Goal: Information Seeking & Learning: Learn about a topic

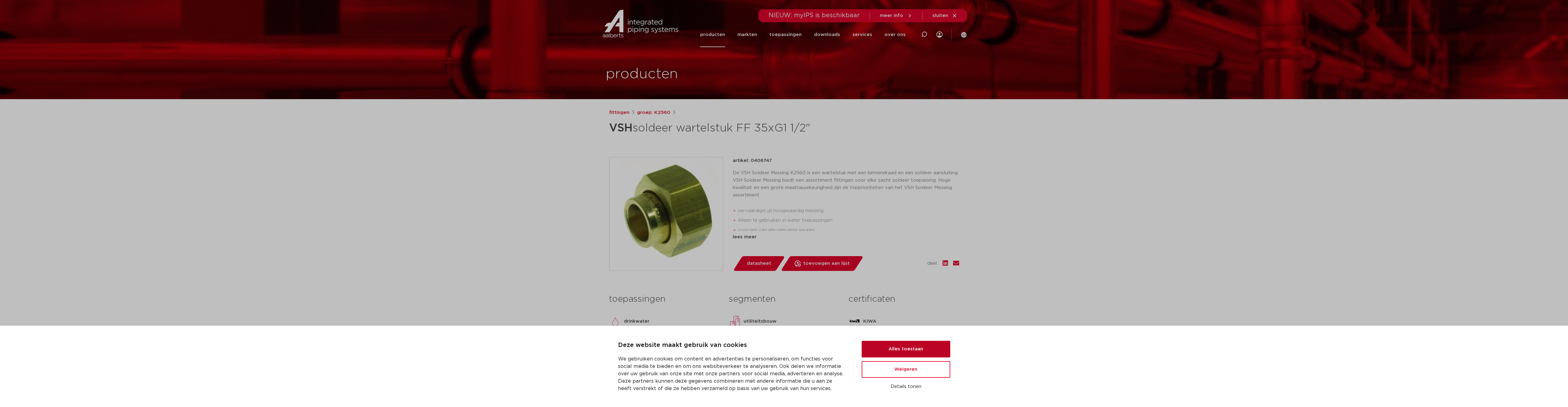
click at [932, 352] on button "Alles toestaan" at bounding box center [906, 349] width 89 height 16
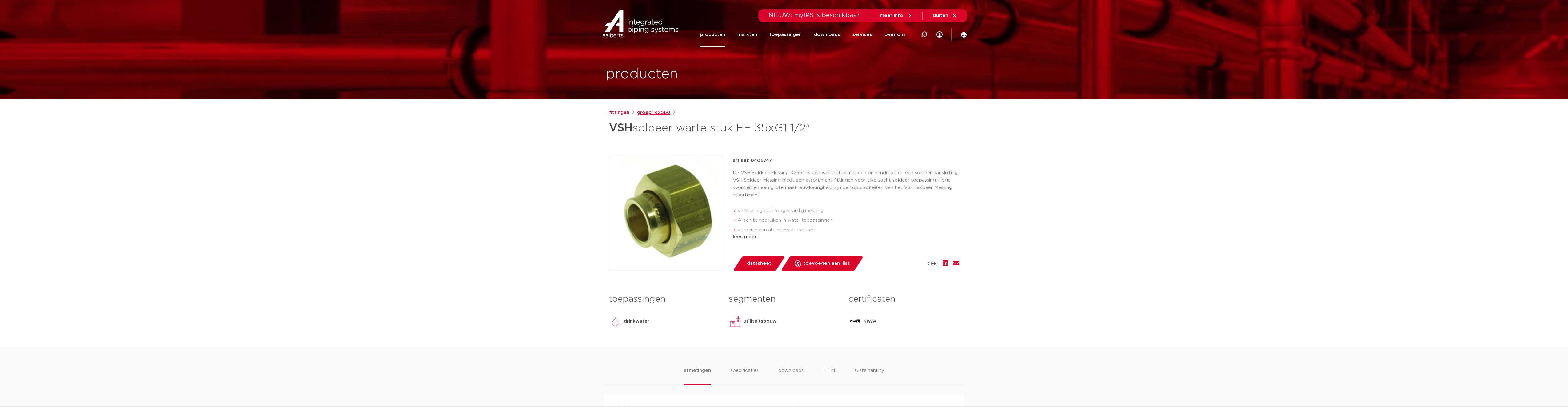
click at [660, 110] on link "groep: K2560" at bounding box center [654, 113] width 33 height 7
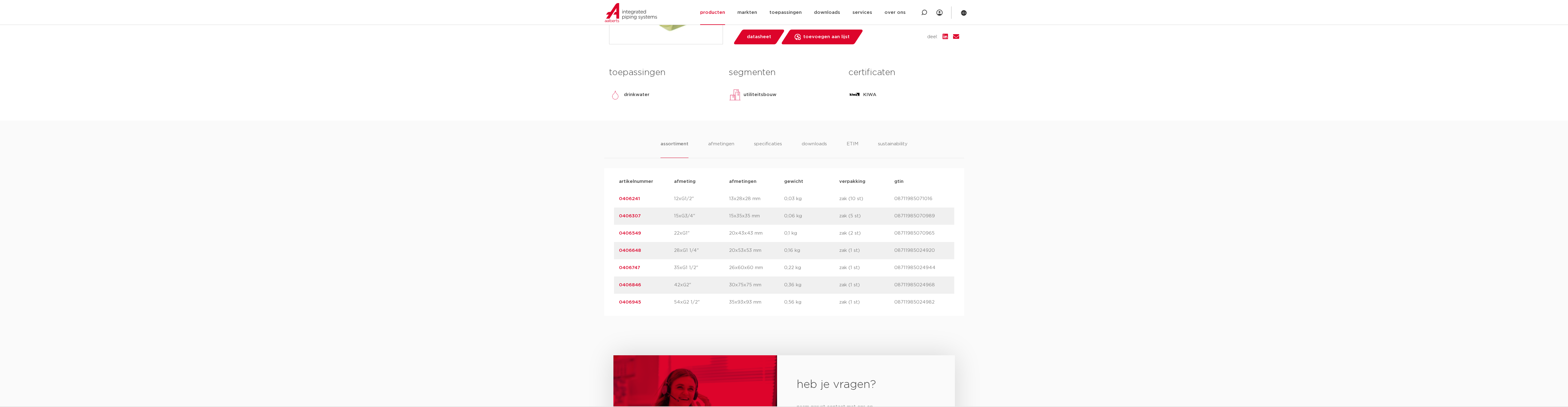
scroll to position [246, 0]
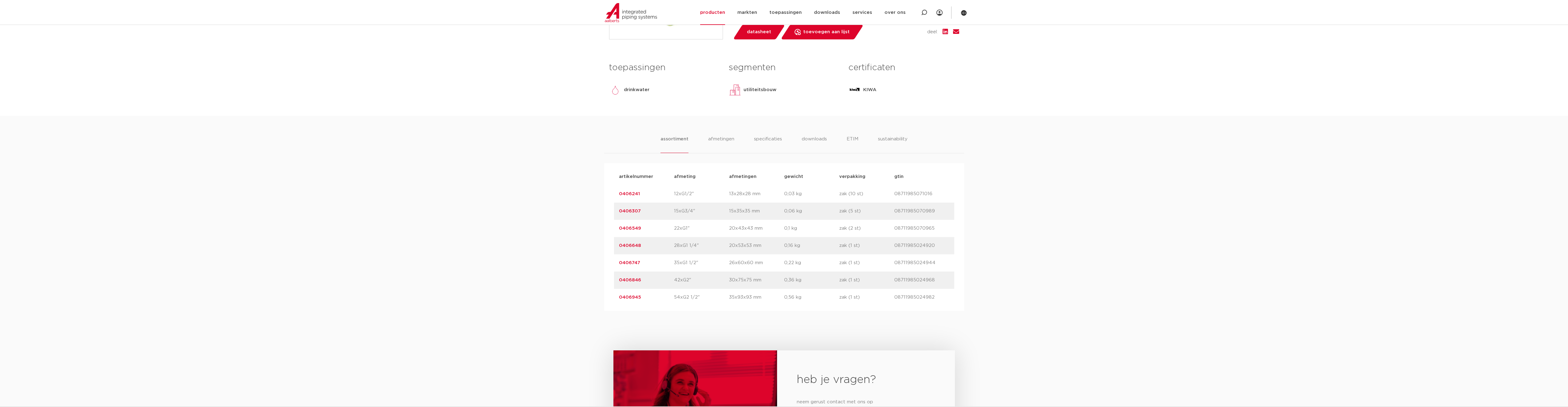
drag, startPoint x: 641, startPoint y: 279, endPoint x: 617, endPoint y: 279, distance: 24.0
click at [617, 279] on div "artikelnummer 0406846 afmeting 42xG2" [GEOGRAPHIC_DATA] 30x75x75 mm gewicht 0,3…" at bounding box center [784, 280] width 340 height 17
copy link "0406846"
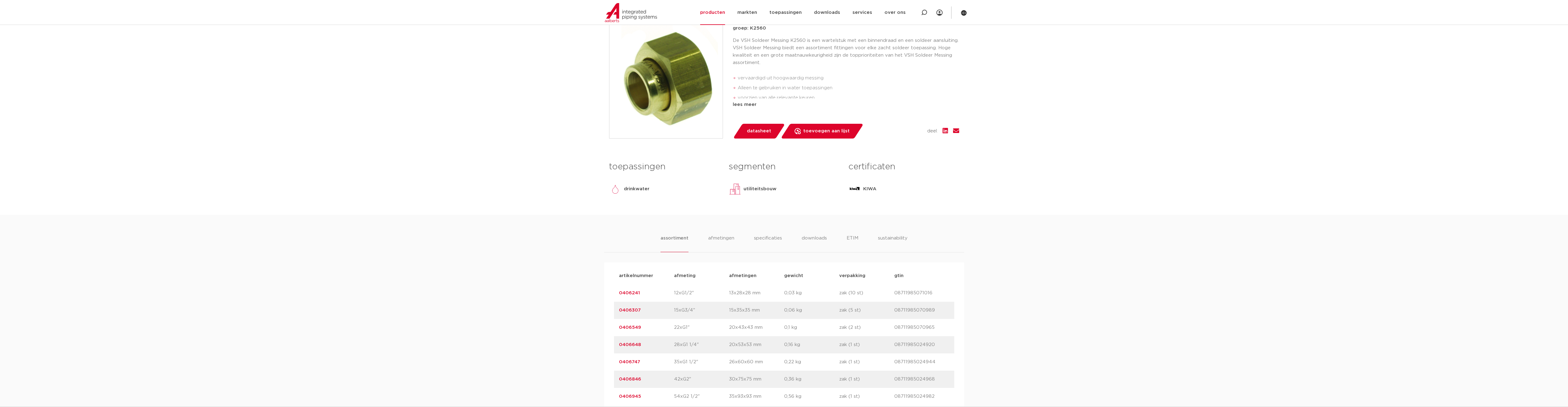
scroll to position [93, 0]
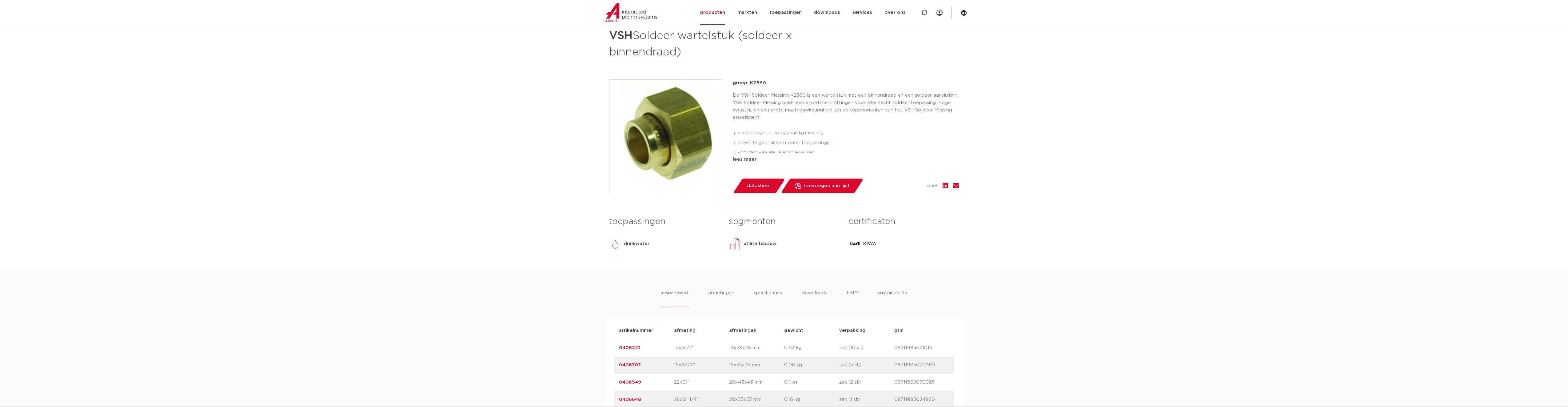
click at [629, 367] on link "0406307" at bounding box center [630, 365] width 22 height 5
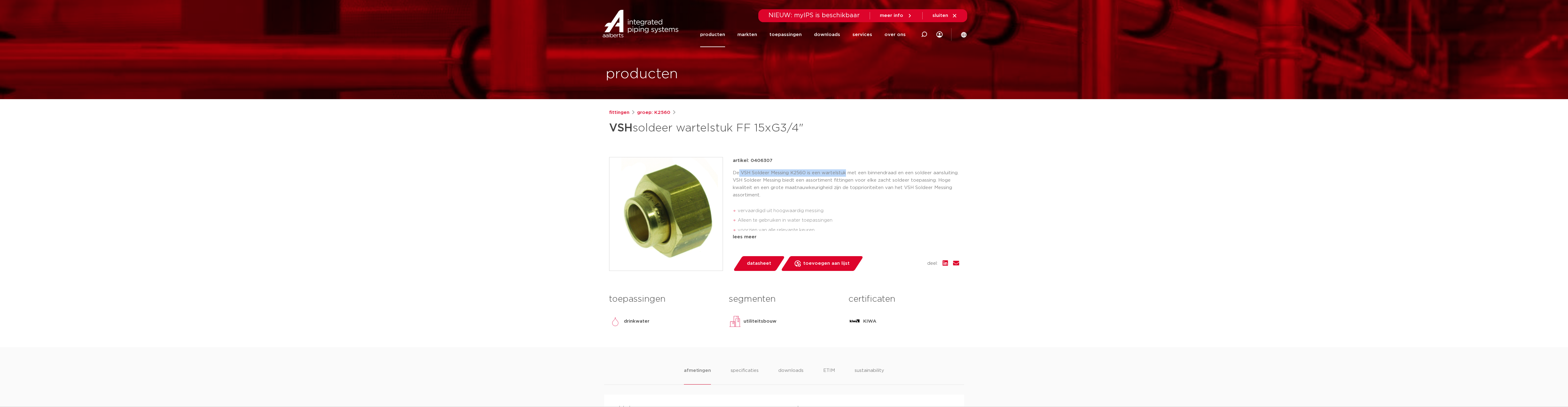
drag, startPoint x: 845, startPoint y: 174, endPoint x: 738, endPoint y: 172, distance: 107.0
click at [738, 172] on p "De VSH Soldeer Messing K2560 is een wartelstuk met een binnendraad en een solde…" at bounding box center [846, 184] width 226 height 30
click at [681, 148] on div "fittingen groep: K2560 VSH soldeer wartelstuk FF 15xG3/4"" at bounding box center [784, 228] width 360 height 238
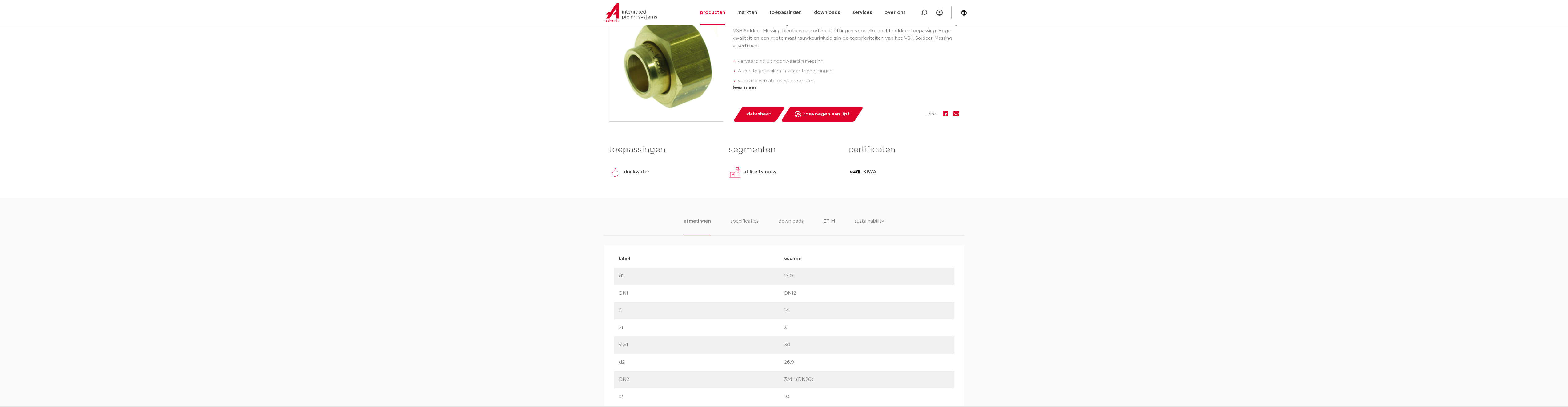
scroll to position [154, 0]
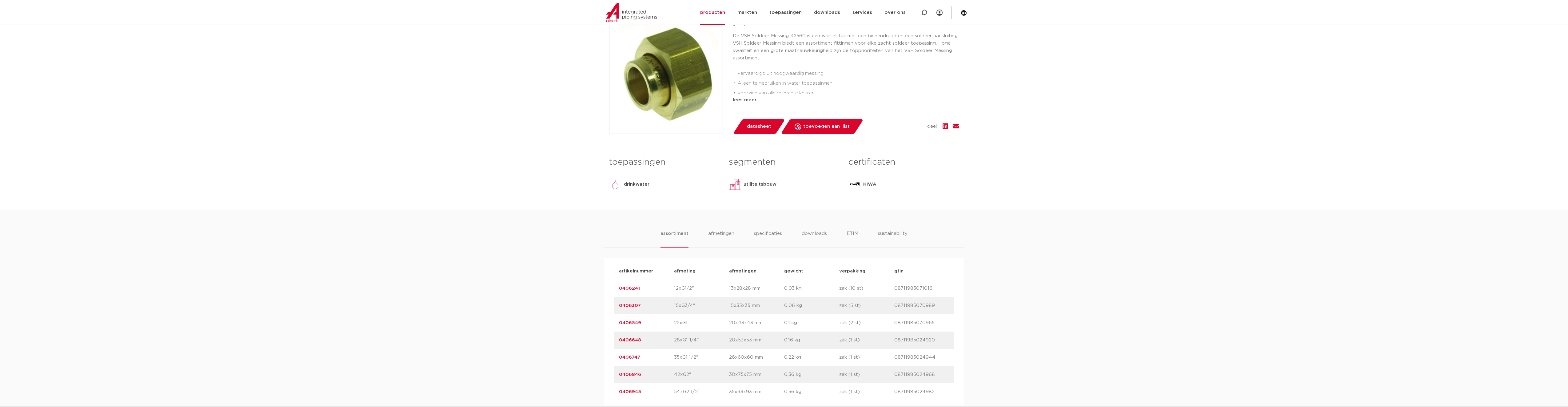
scroll to position [154, 0]
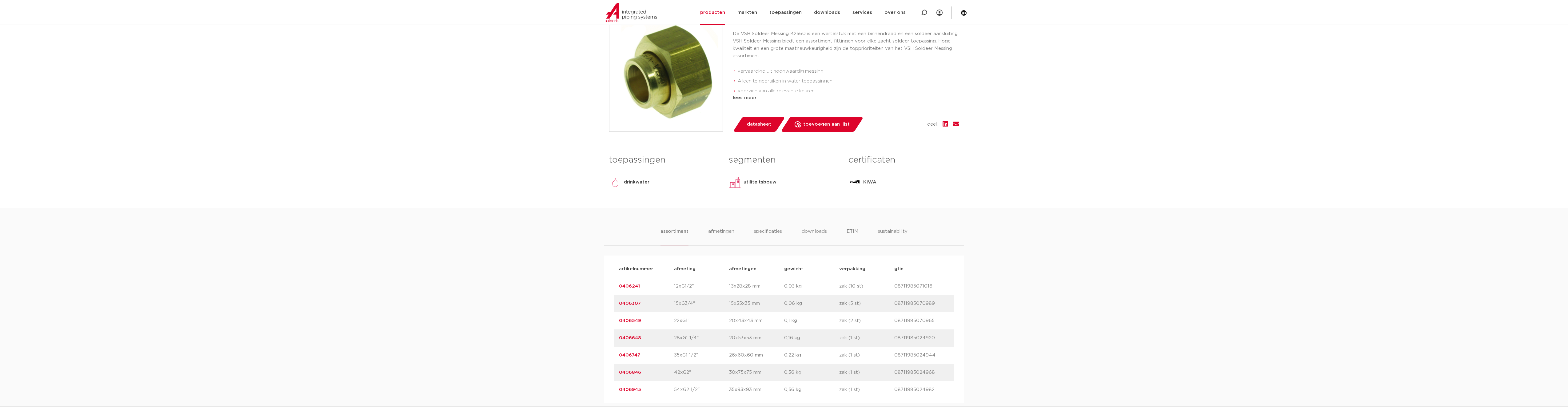
drag, startPoint x: 612, startPoint y: 374, endPoint x: 981, endPoint y: 373, distance: 369.0
click at [981, 373] on div "assortiment afmetingen specificaties downloads ETIM sustainability assortiment …" at bounding box center [784, 306] width 1568 height 195
click at [811, 232] on li "downloads" at bounding box center [814, 236] width 26 height 18
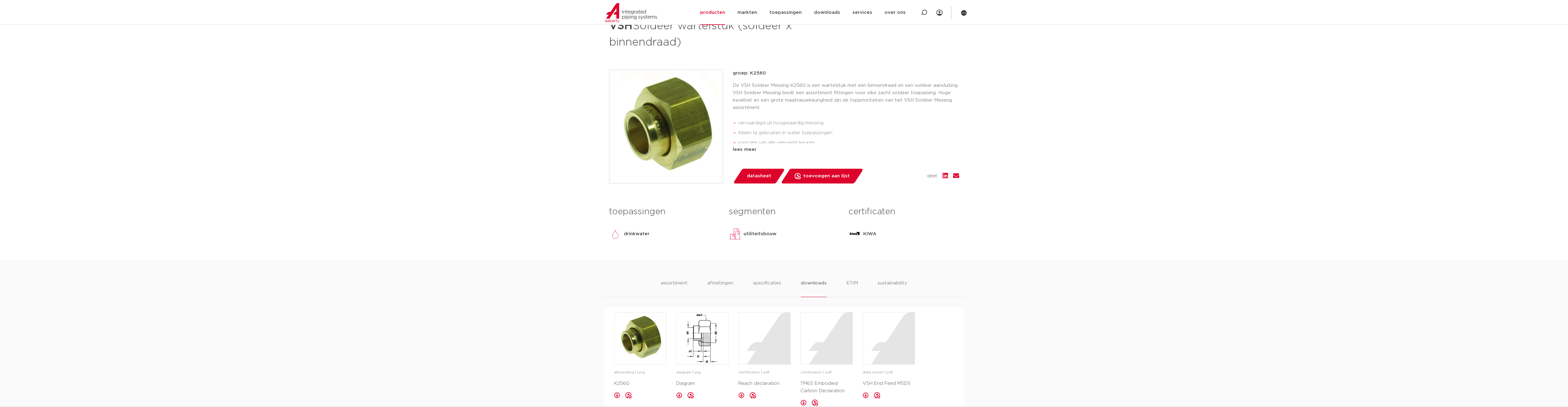
scroll to position [62, 0]
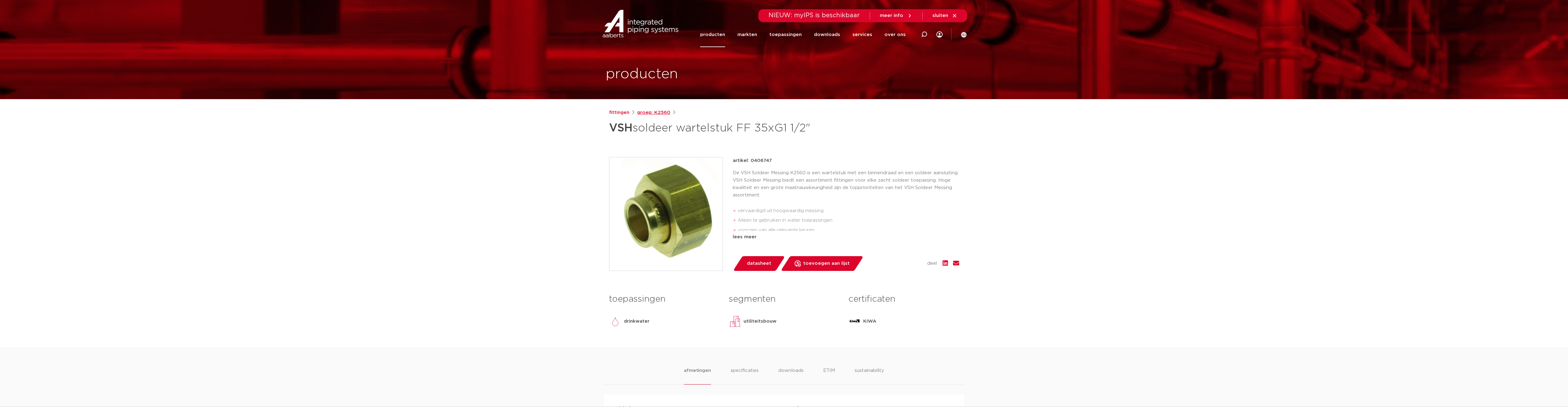
click at [651, 112] on link "groep: K2560" at bounding box center [654, 113] width 33 height 7
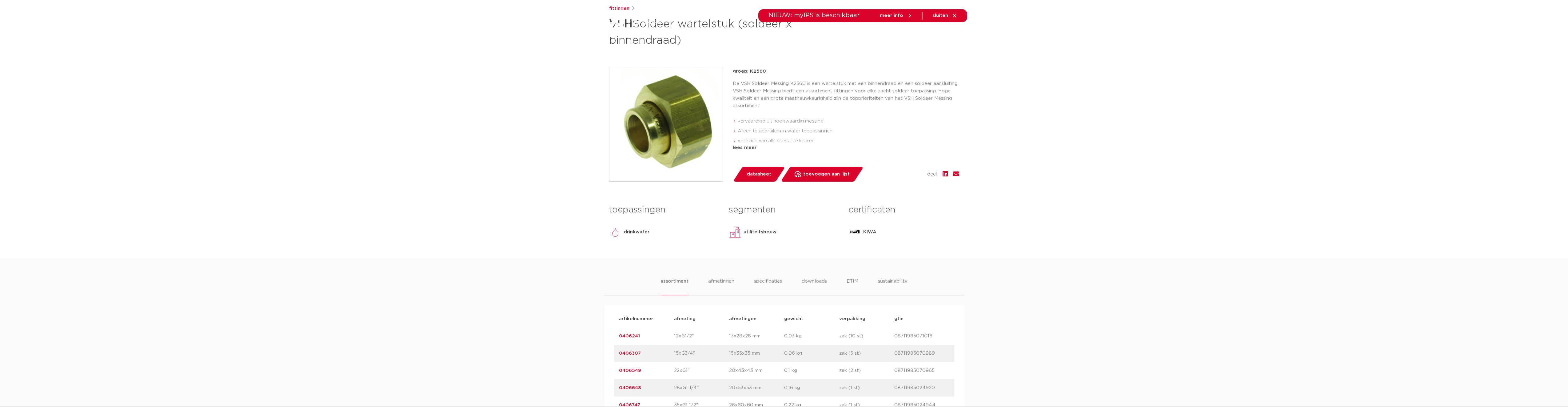
scroll to position [154, 0]
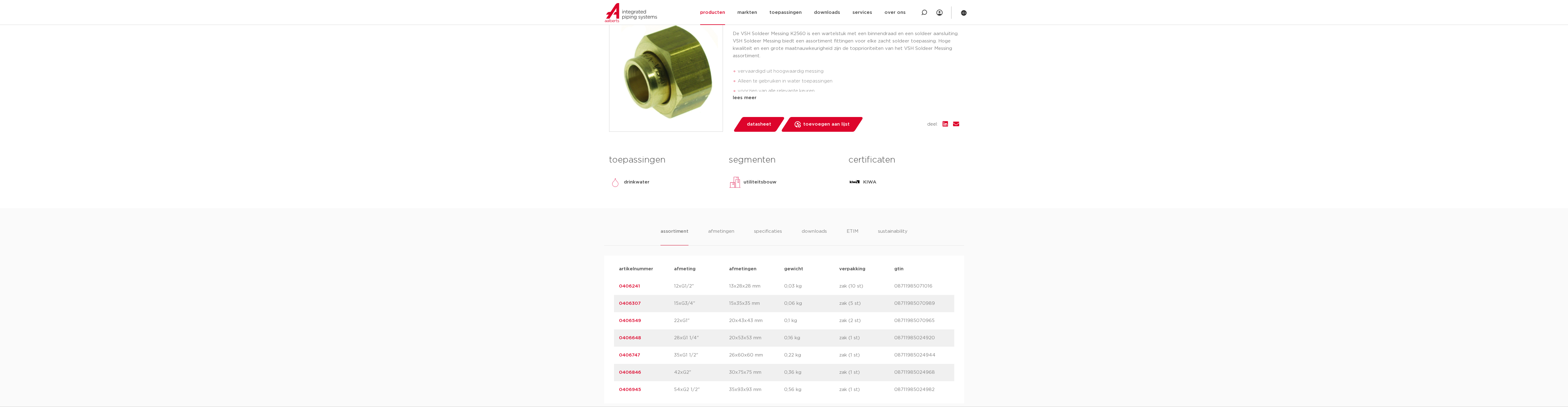
click at [629, 375] on link "0406846" at bounding box center [630, 372] width 22 height 5
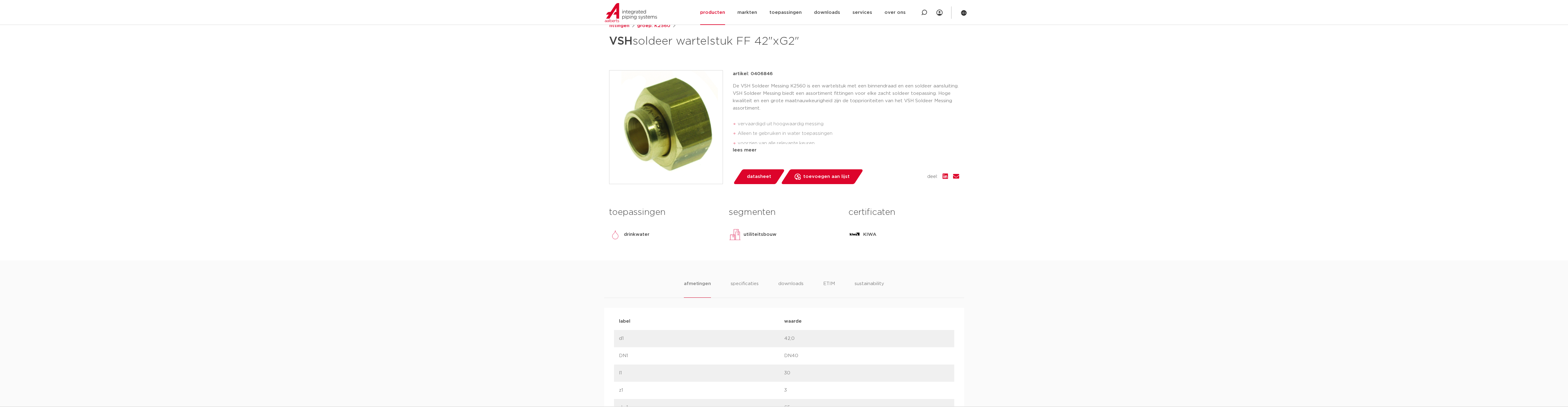
scroll to position [31, 0]
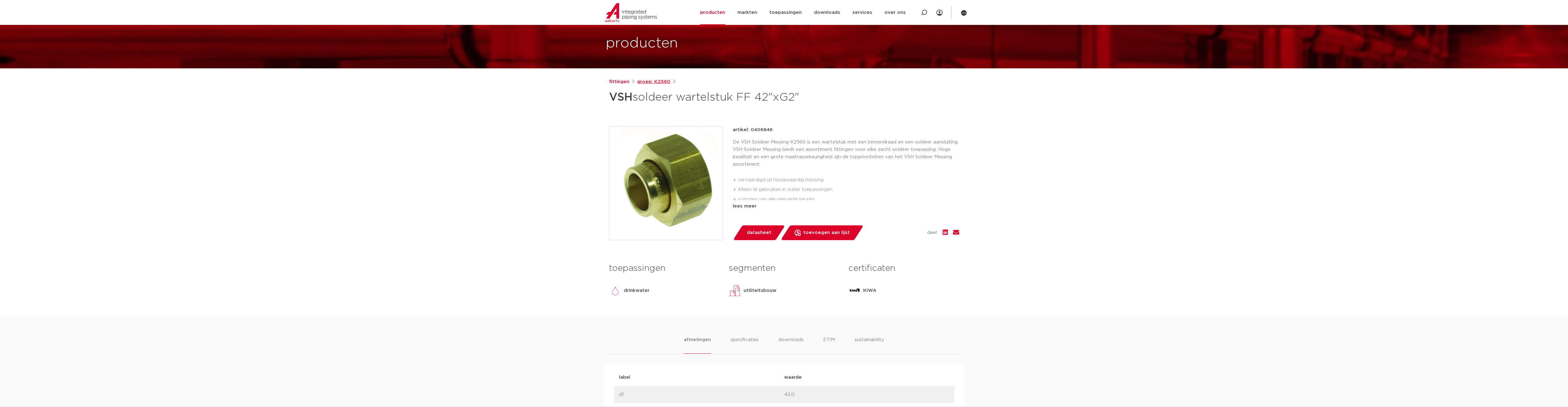
click at [665, 82] on link "groep: K2560" at bounding box center [654, 82] width 33 height 7
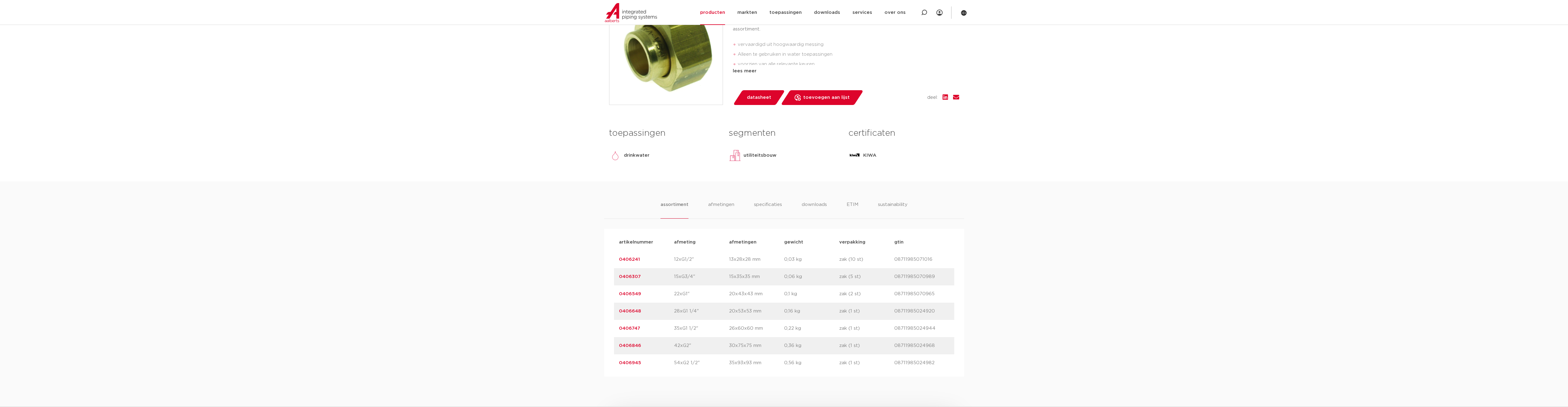
scroll to position [246, 0]
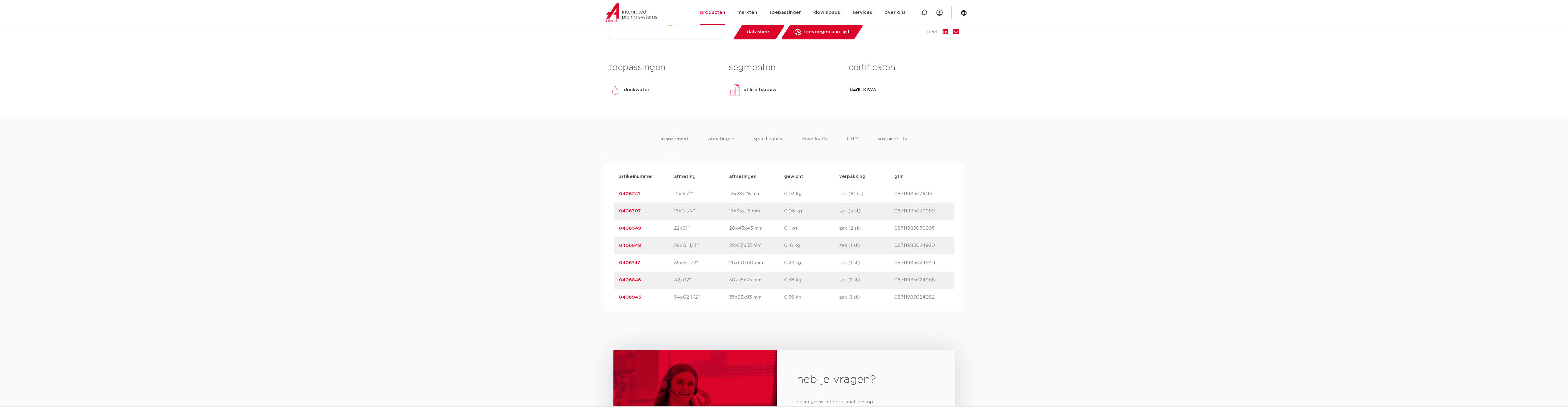
drag, startPoint x: 645, startPoint y: 283, endPoint x: 614, endPoint y: 283, distance: 31.0
click at [614, 283] on div "artikelnummer 0406846 afmeting 42xG2" afmetingen 30x75x75 mm gewicht 0,36 kg ve…" at bounding box center [784, 280] width 340 height 17
copy link "0406846"
